Goal: Task Accomplishment & Management: Use online tool/utility

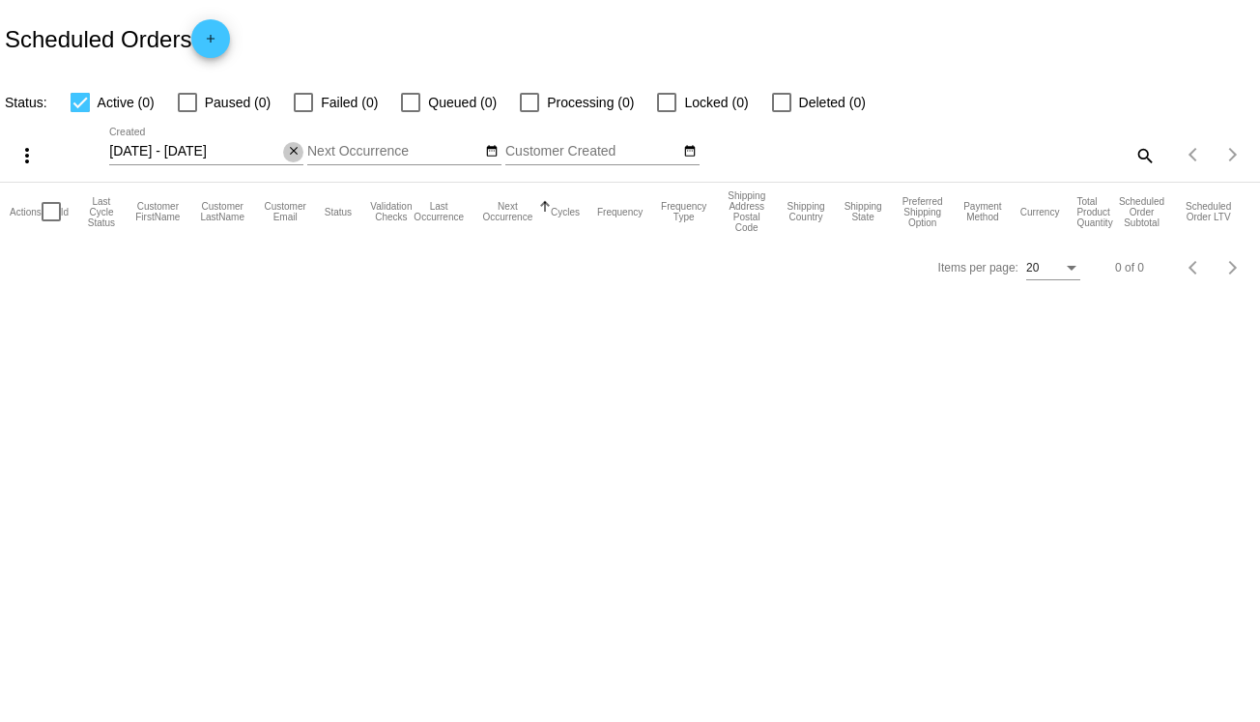
click at [299, 152] on mat-icon "close" at bounding box center [294, 151] width 14 height 15
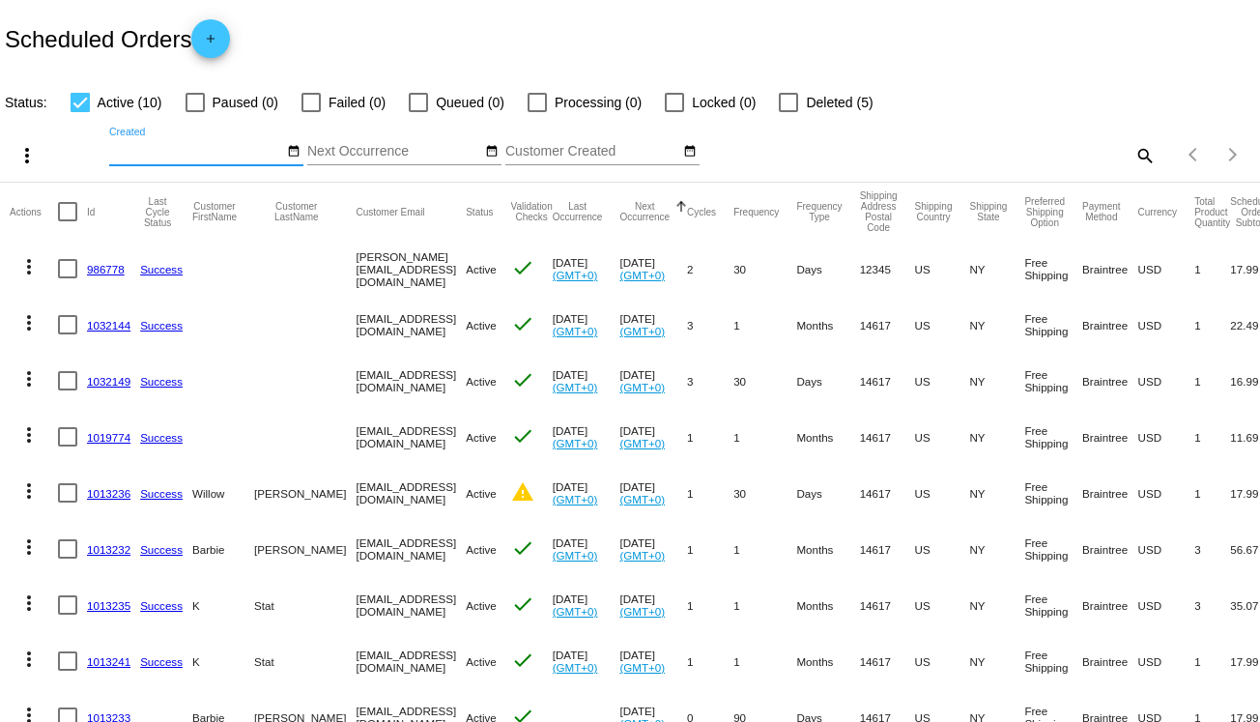
click at [1155, 149] on div "Items per page: 20 1 - 10 of 10" at bounding box center [1207, 155] width 104 height 54
click at [1137, 152] on mat-icon "search" at bounding box center [1143, 155] width 23 height 30
click at [1039, 153] on input "Search" at bounding box center [998, 151] width 314 height 15
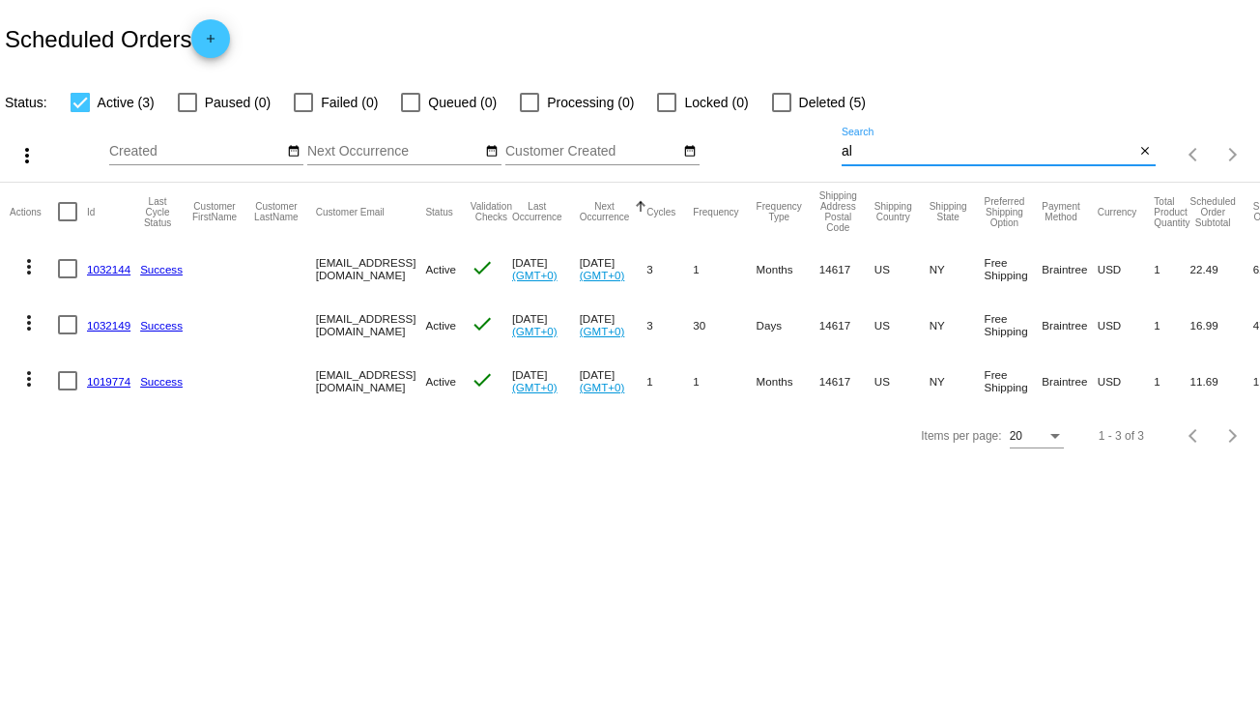
type input "a"
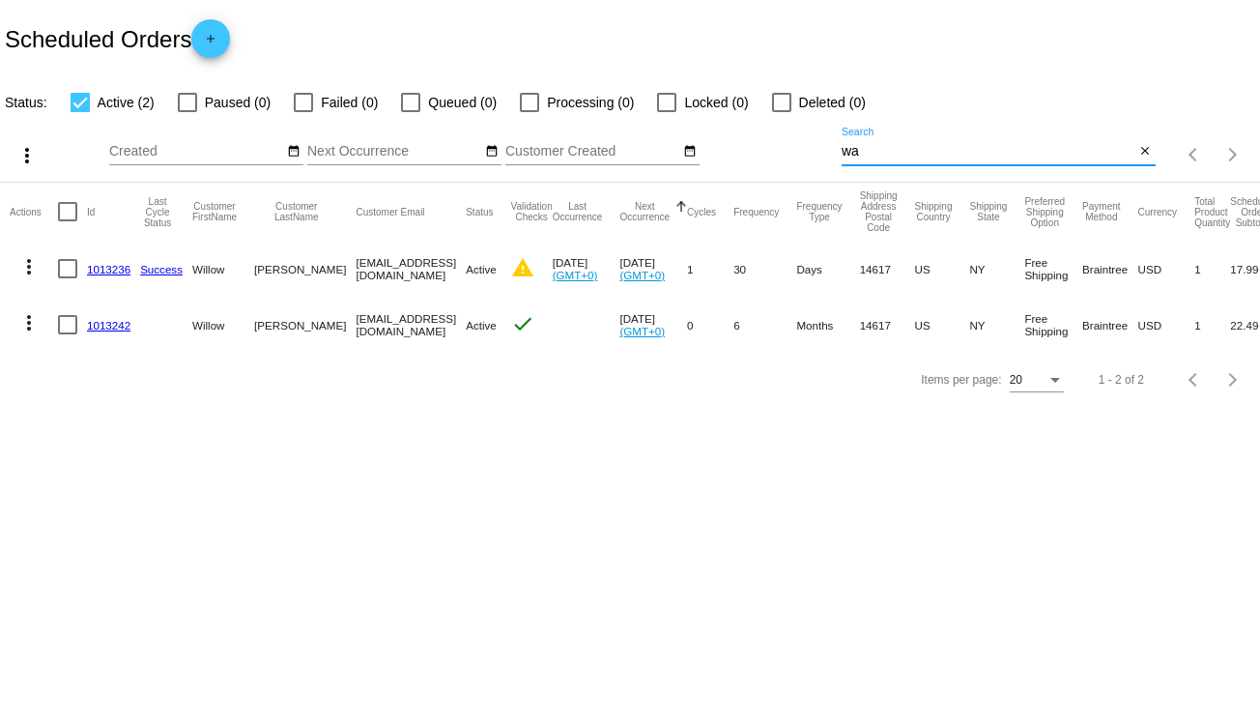
type input "w"
type input "aly"
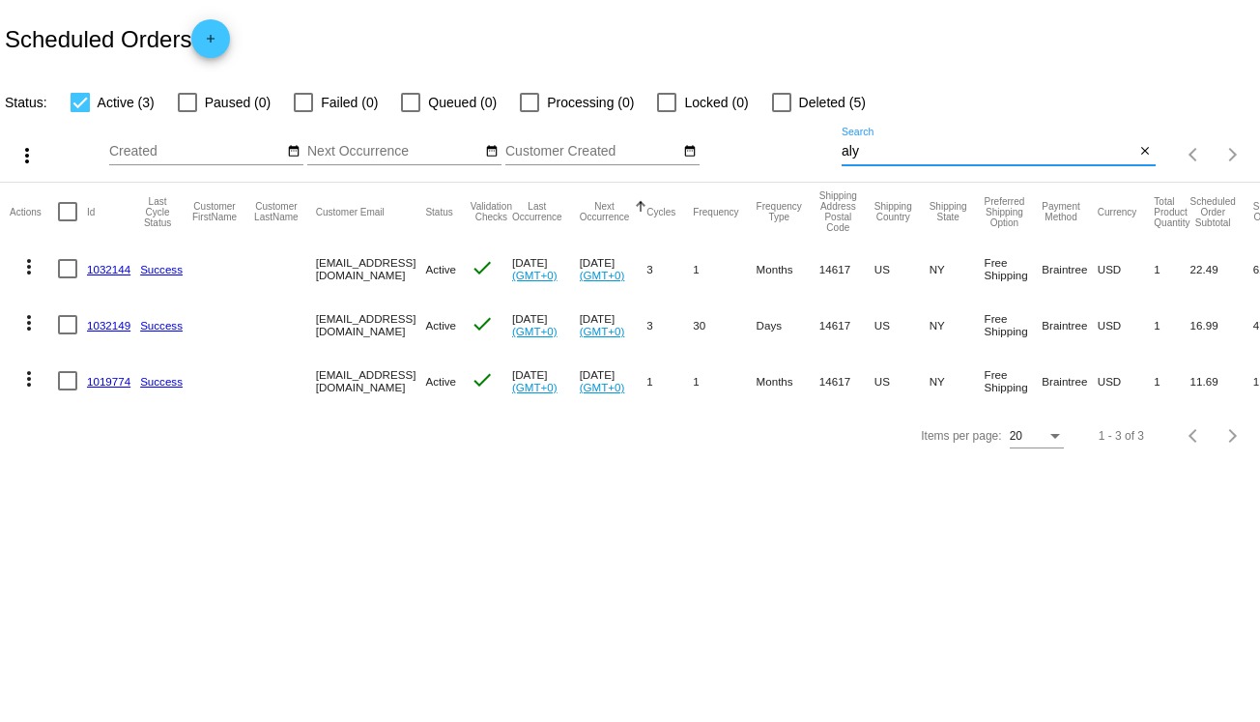
click at [703, 543] on body "Scheduled Orders add Status: Active (3) Paused (0) Failed (0) Queued (0) Proces…" at bounding box center [630, 361] width 1260 height 722
click at [66, 277] on div at bounding box center [67, 268] width 19 height 19
click at [67, 278] on input "checkbox" at bounding box center [67, 278] width 1 height 1
checkbox input "true"
click at [68, 325] on div at bounding box center [67, 324] width 19 height 19
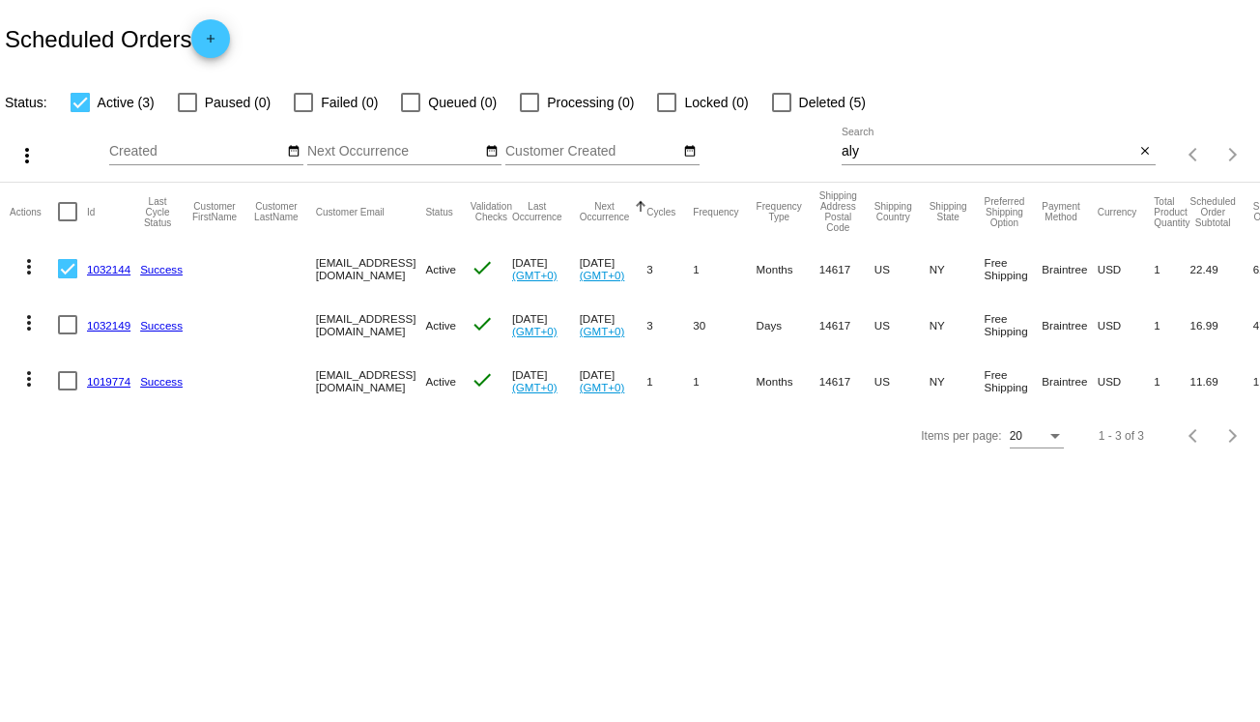
click at [68, 334] on input "checkbox" at bounding box center [67, 334] width 1 height 1
checkbox input "true"
drag, startPoint x: 68, startPoint y: 376, endPoint x: 62, endPoint y: 339, distance: 37.2
click at [68, 376] on div at bounding box center [67, 380] width 19 height 19
click at [68, 390] on input "checkbox" at bounding box center [67, 390] width 1 height 1
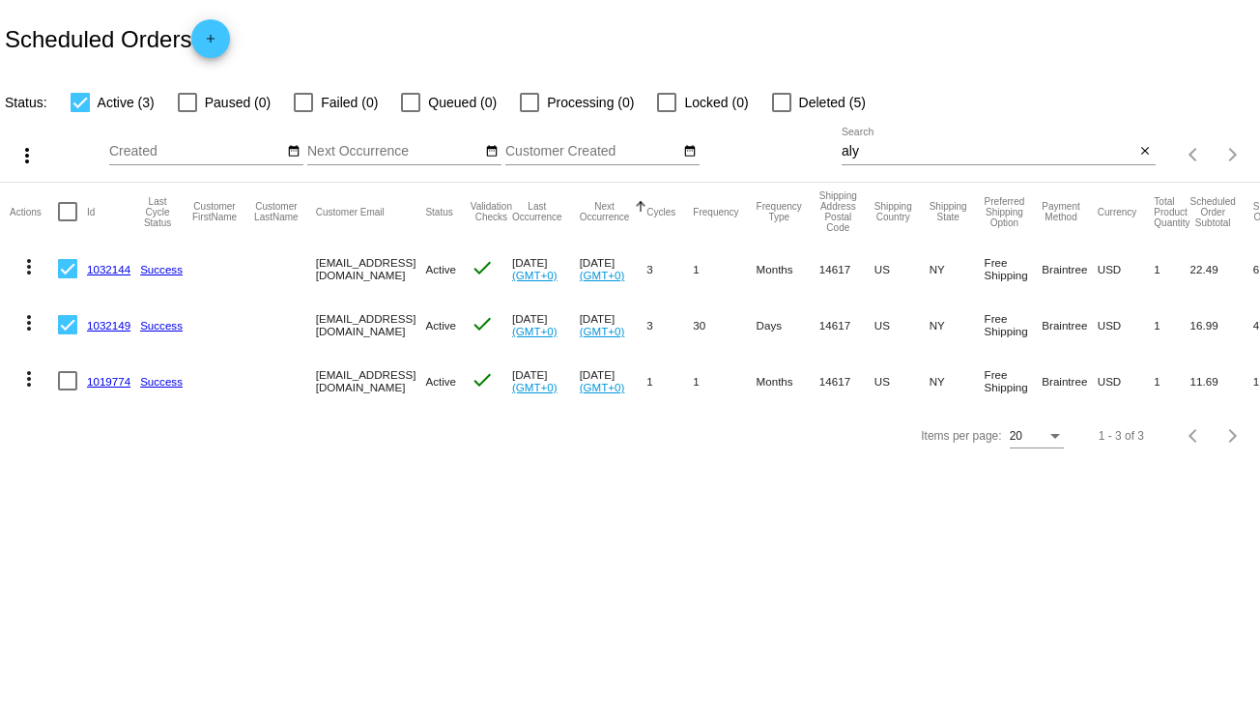
checkbox input "true"
click at [38, 159] on mat-icon "more_vert" at bounding box center [26, 155] width 23 height 23
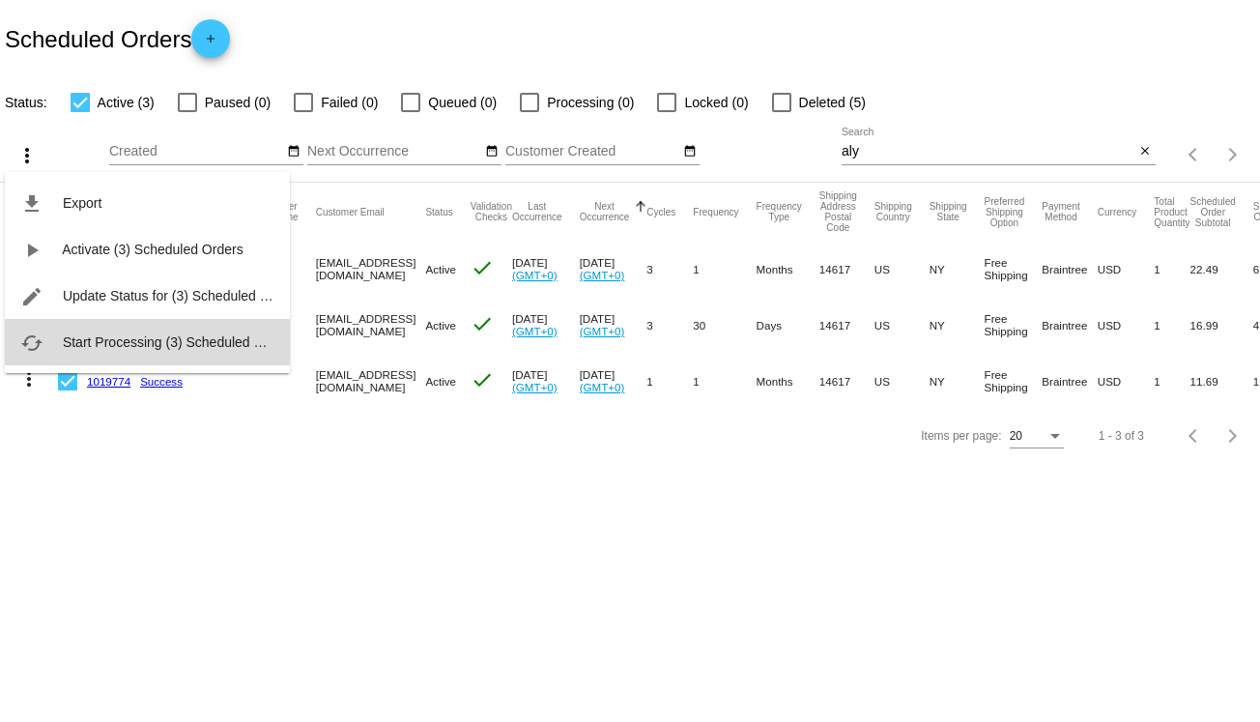
click at [102, 340] on span "Start Processing (3) Scheduled Orders" at bounding box center [179, 341] width 232 height 15
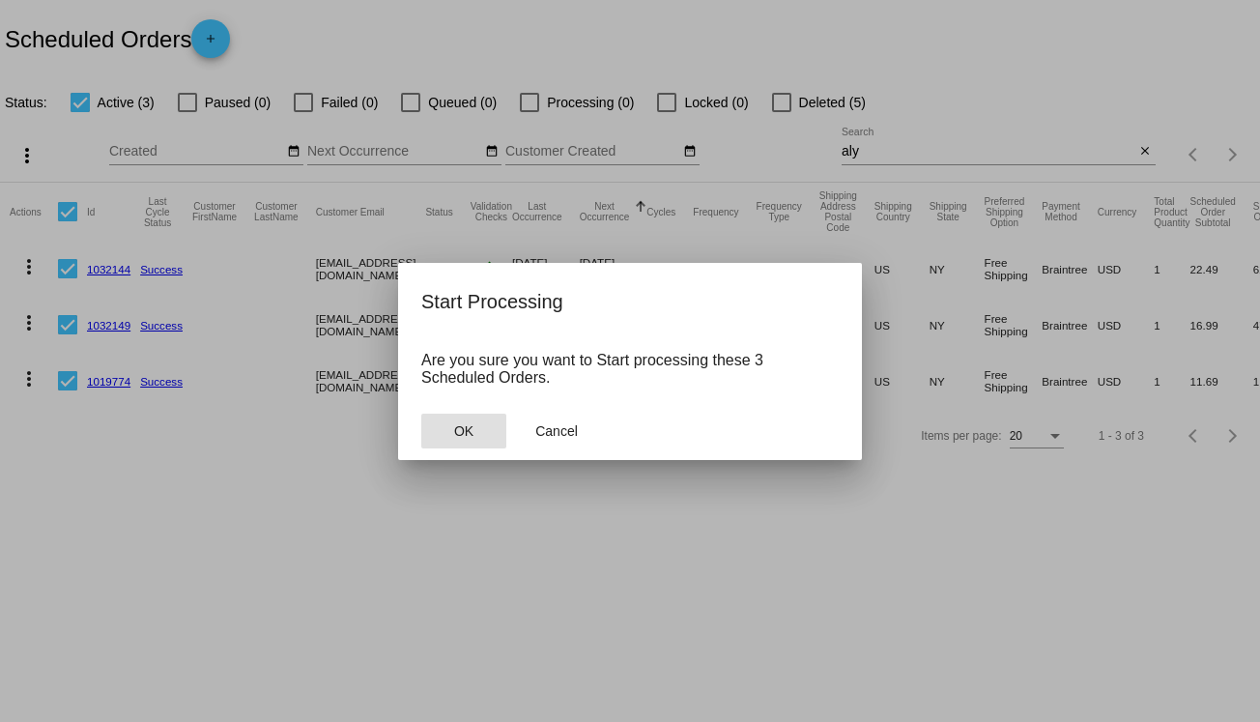
click at [475, 428] on button "OK" at bounding box center [463, 430] width 85 height 35
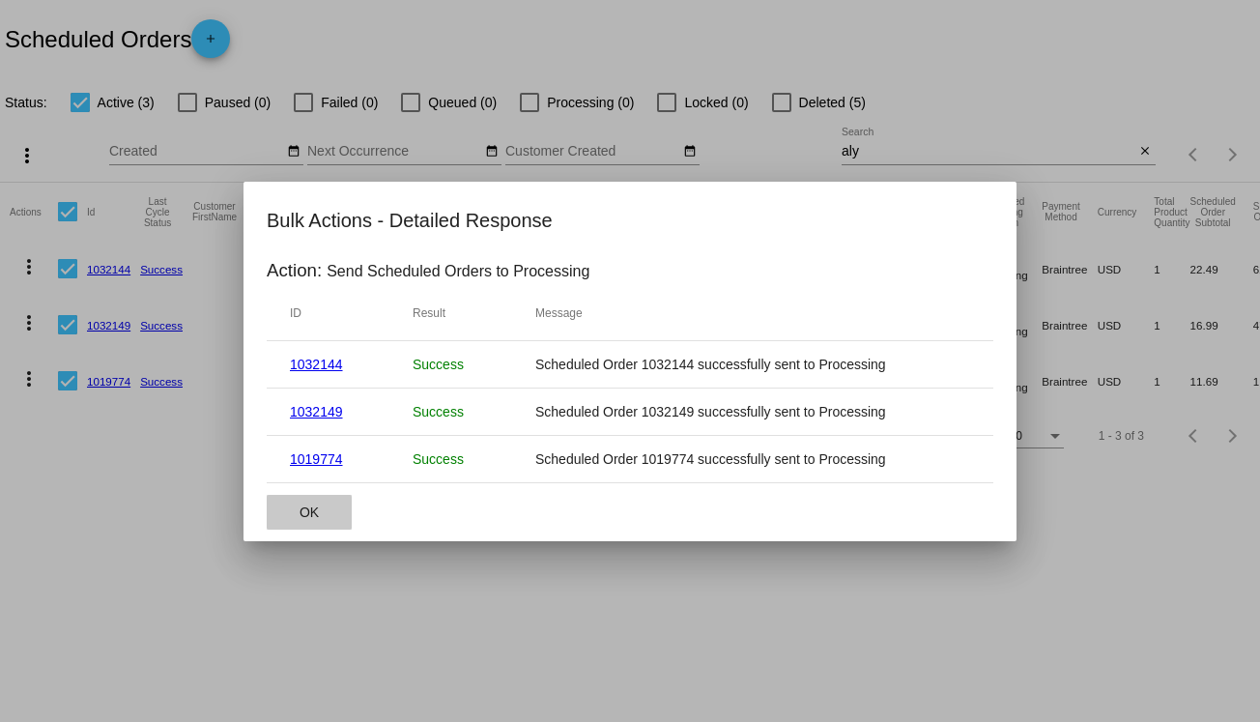
click at [314, 511] on span "OK" at bounding box center [308, 511] width 19 height 15
